Goal: Information Seeking & Learning: Stay updated

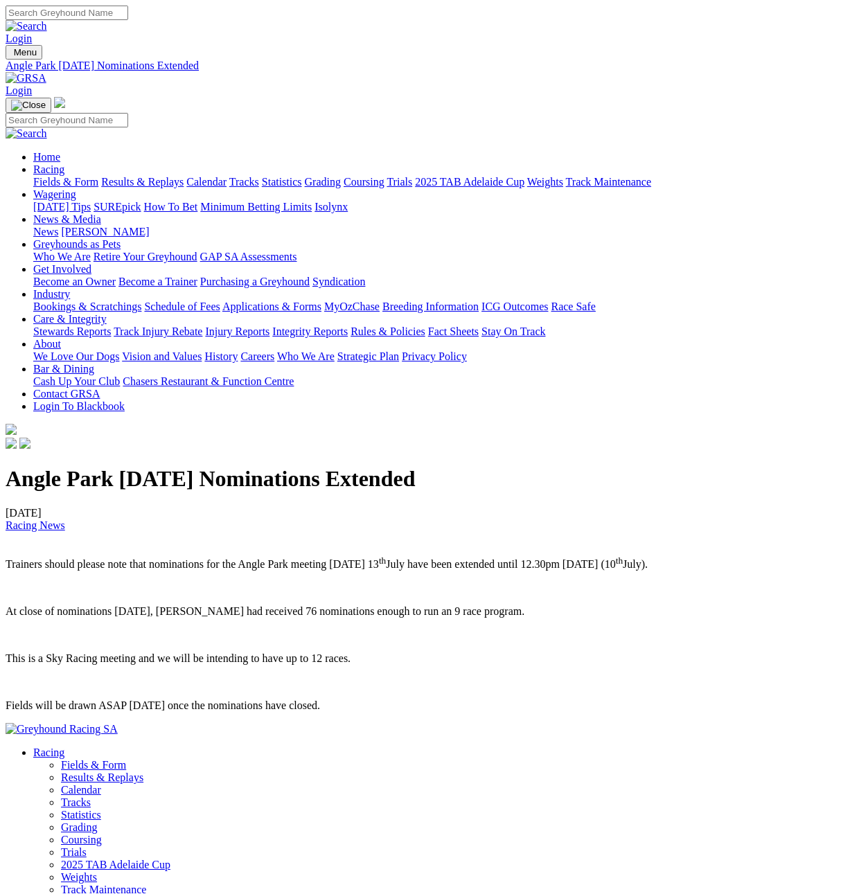
click at [50, 519] on link "Racing News" at bounding box center [36, 525] width 60 height 12
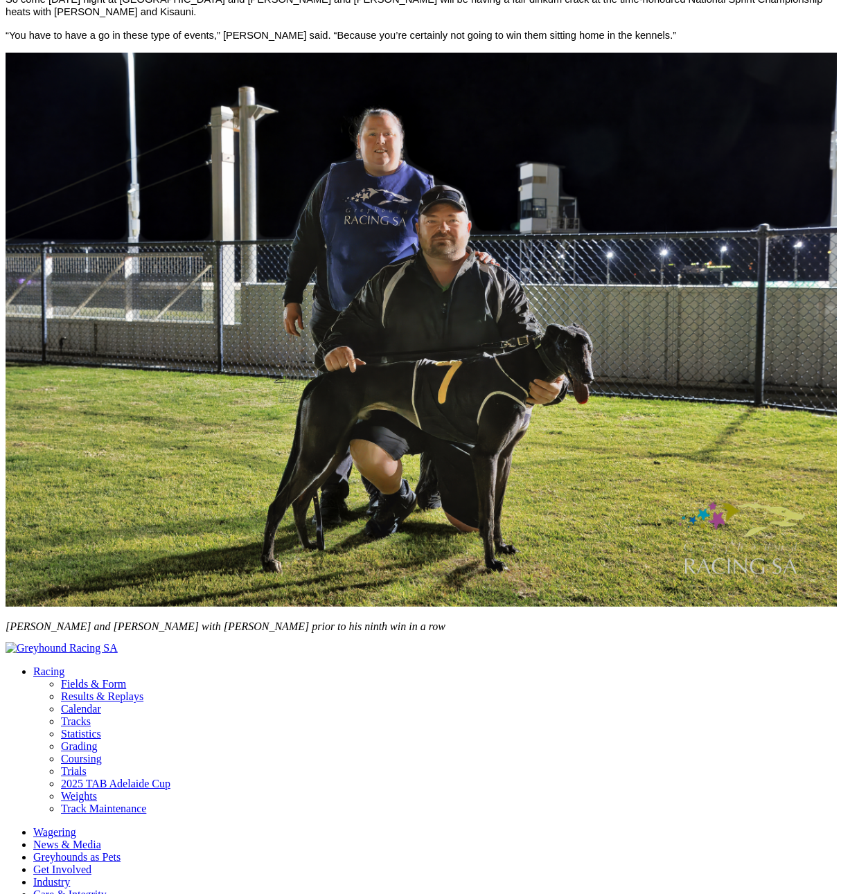
scroll to position [1774, 0]
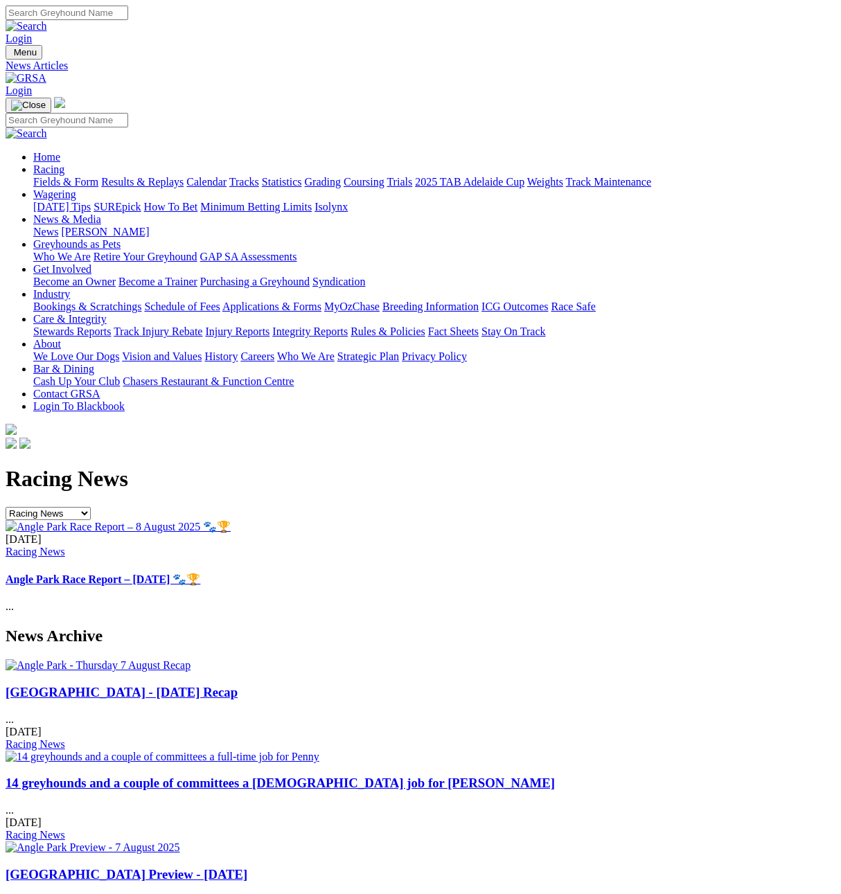
click at [341, 176] on link "Grading" at bounding box center [323, 182] width 36 height 12
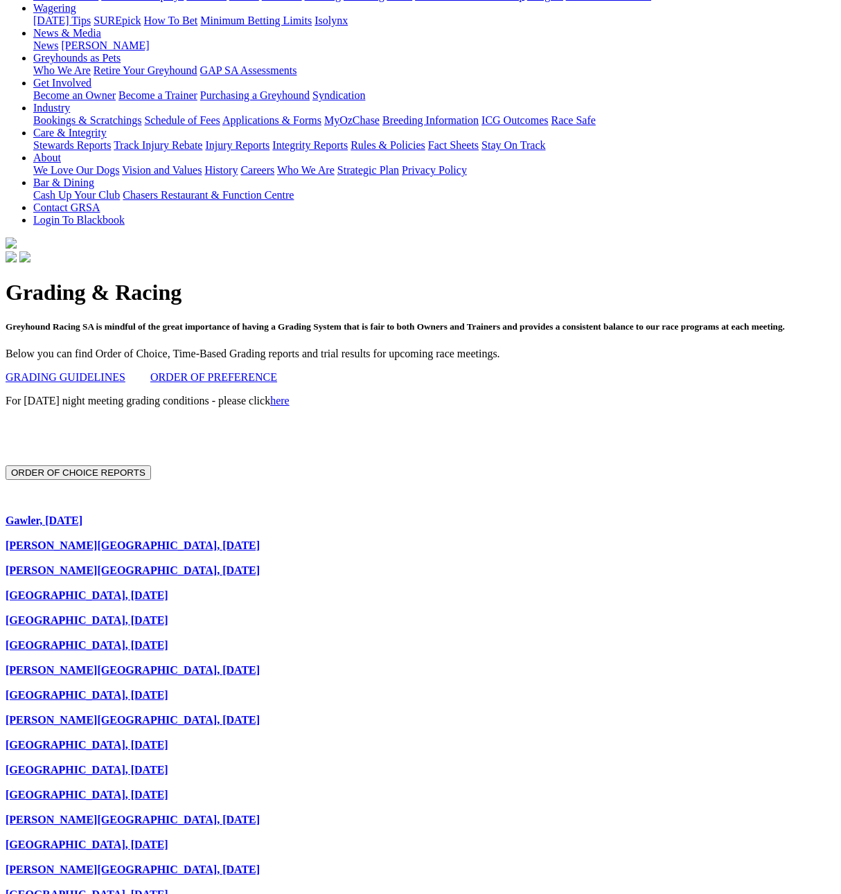
scroll to position [69, 0]
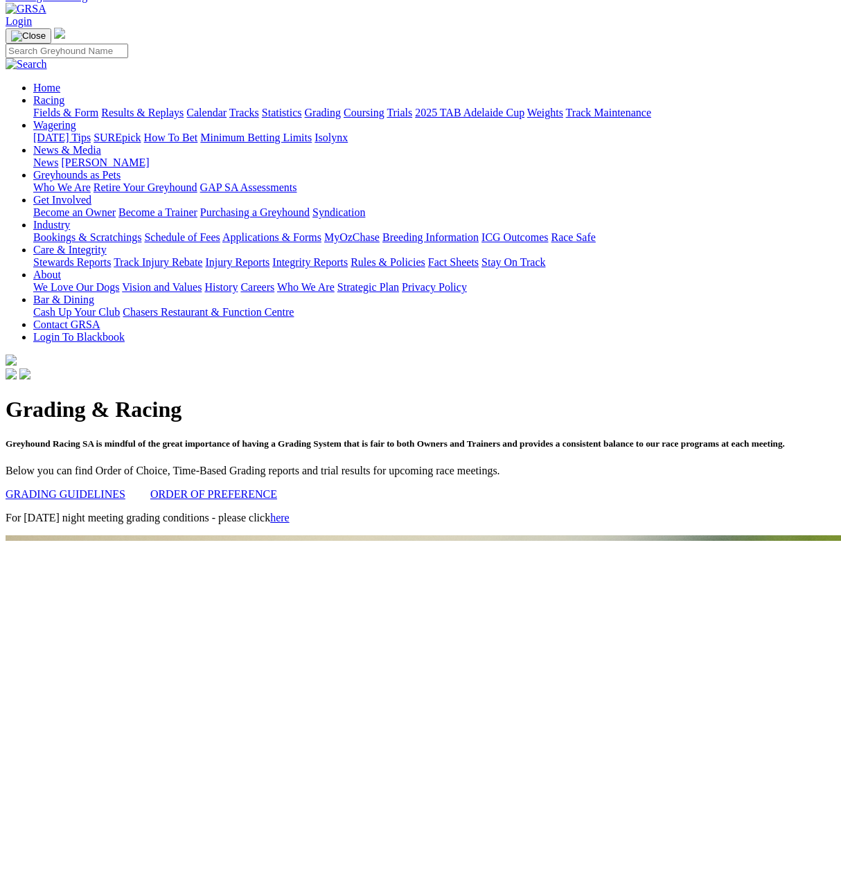
click at [86, 488] on link "GRADING GUIDELINES" at bounding box center [66, 494] width 120 height 12
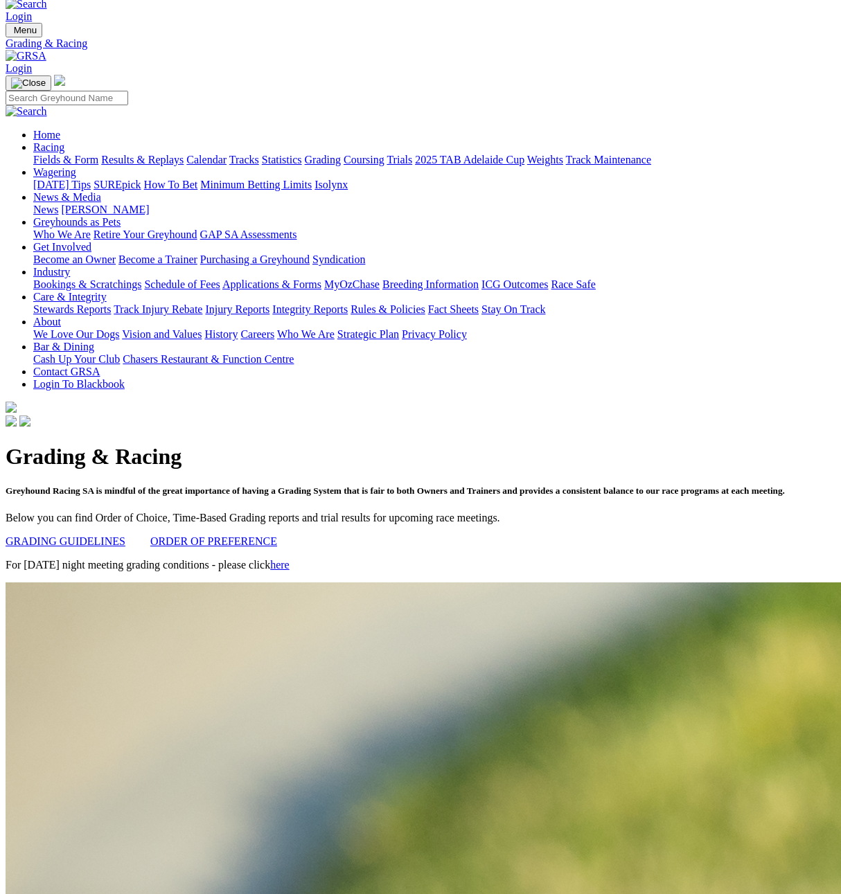
scroll to position [0, 0]
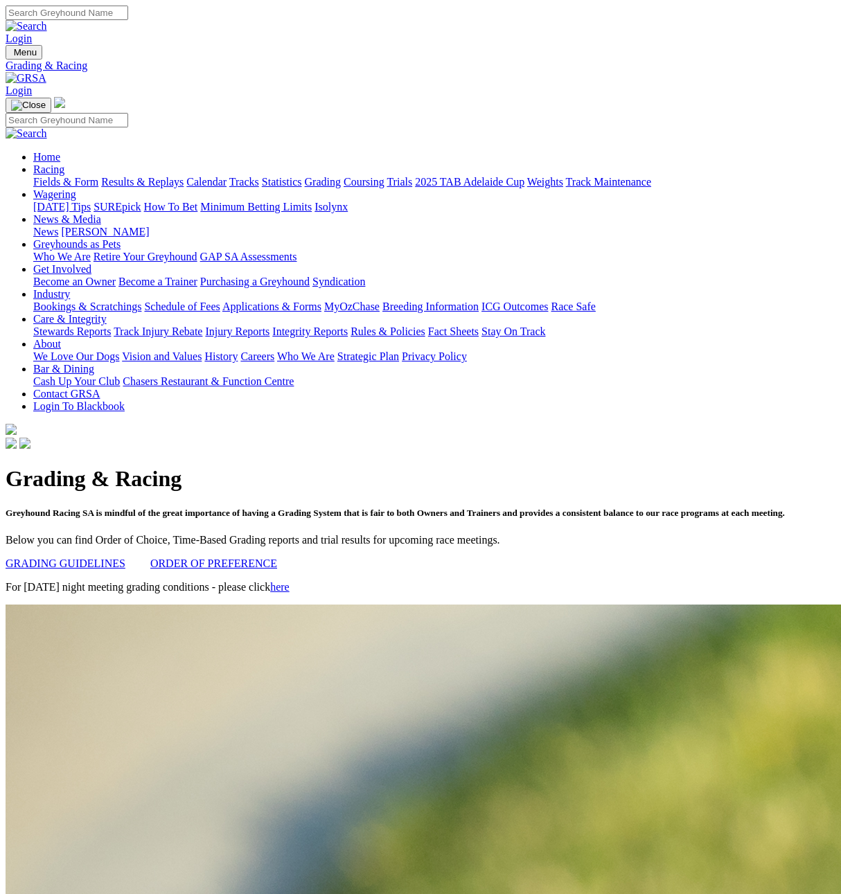
click at [524, 176] on link "2025 TAB Adelaide Cup" at bounding box center [469, 182] width 109 height 12
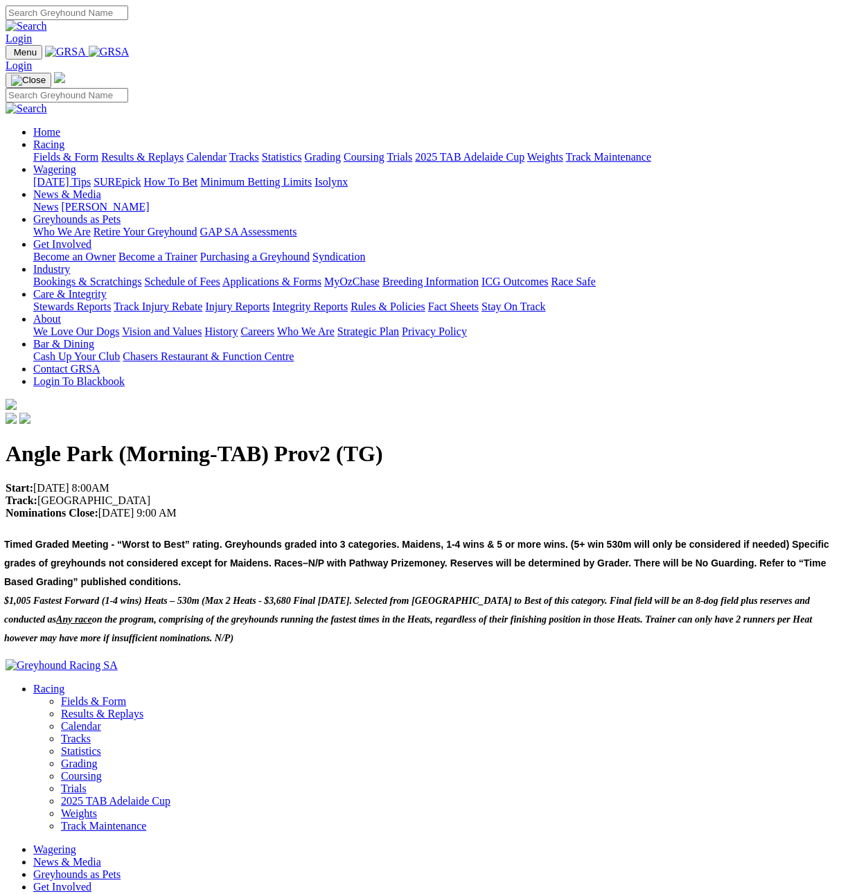
click at [226, 151] on link "Calendar" at bounding box center [206, 157] width 40 height 12
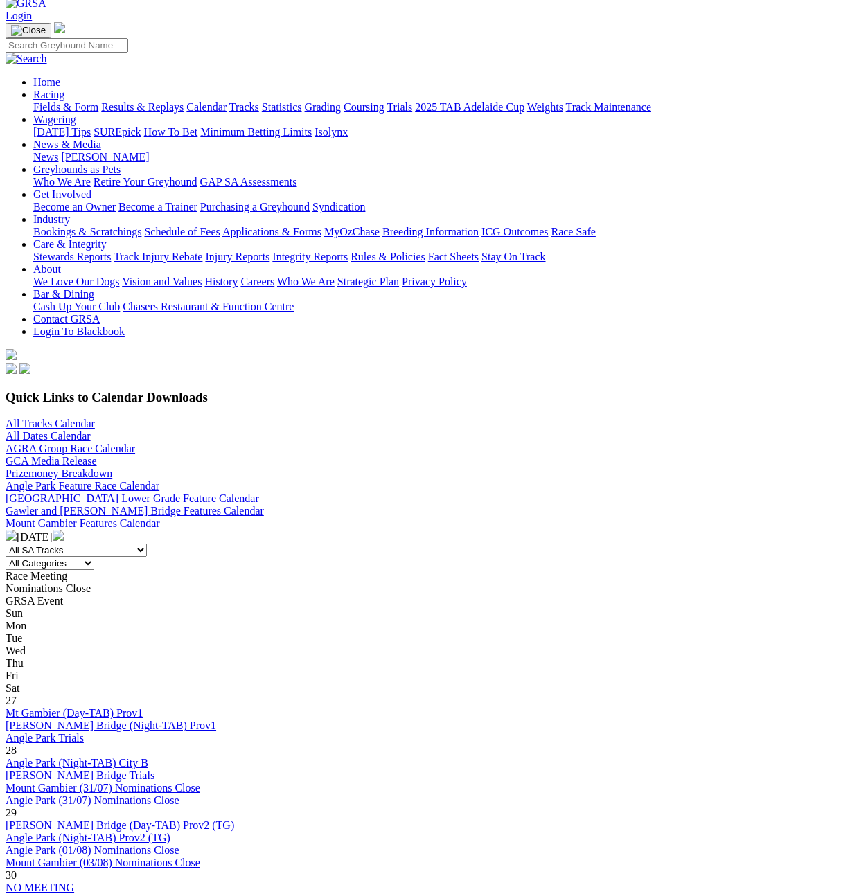
scroll to position [346, 0]
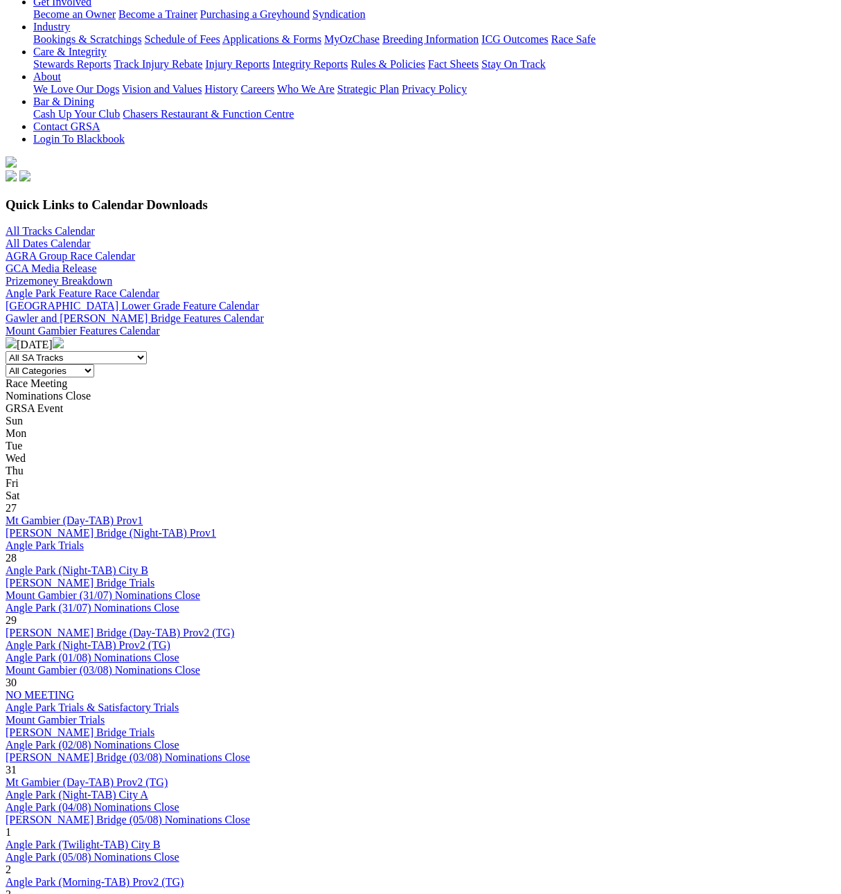
scroll to position [277, 0]
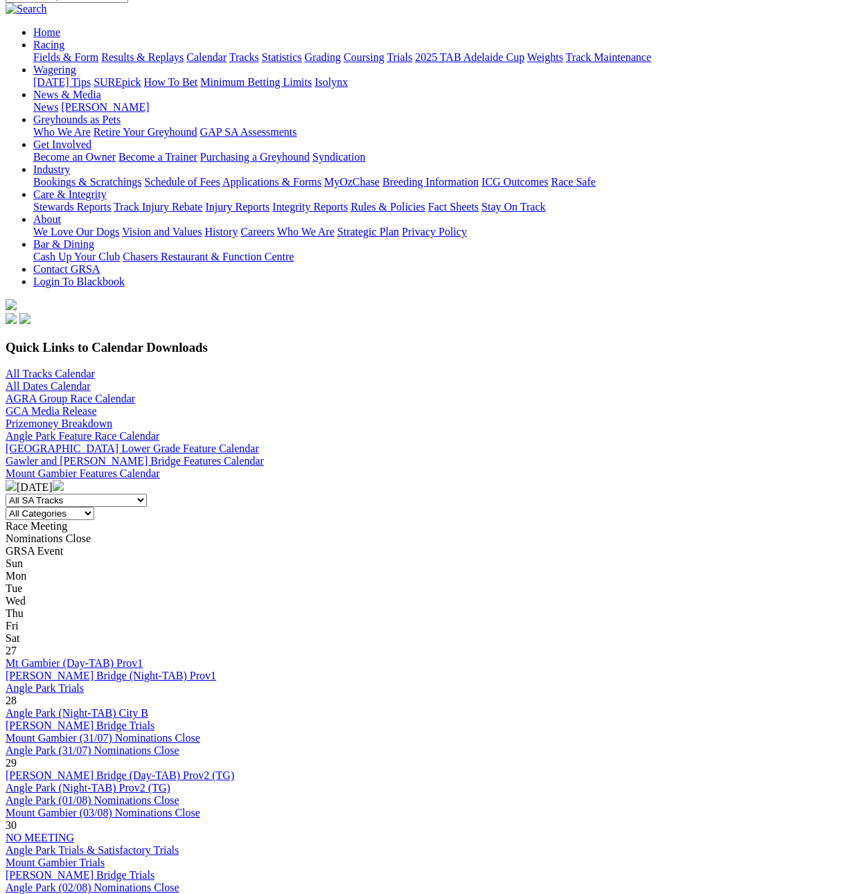
scroll to position [277, 0]
